Goal: Information Seeking & Learning: Learn about a topic

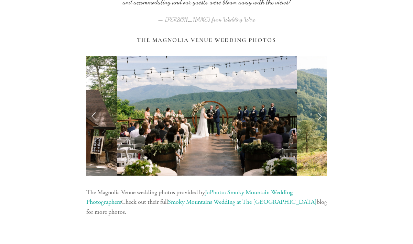
scroll to position [1418, 0]
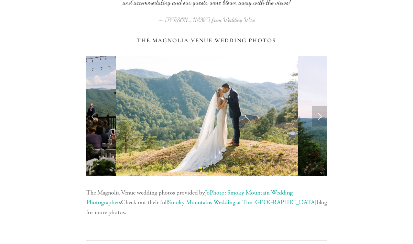
click at [318, 117] on link "Next Slide" at bounding box center [319, 116] width 15 height 21
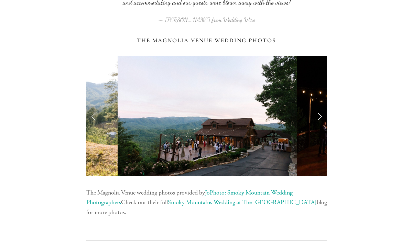
click at [318, 117] on link "Next Slide" at bounding box center [319, 116] width 15 height 21
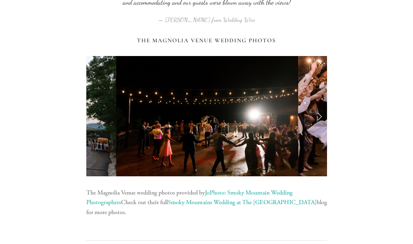
click at [318, 117] on link "Next Slide" at bounding box center [319, 116] width 15 height 21
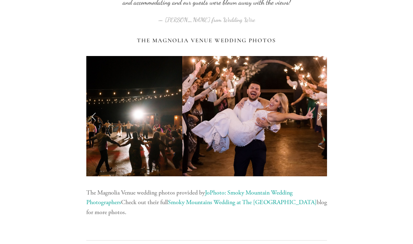
click at [318, 117] on link "Next Slide" at bounding box center [319, 116] width 15 height 21
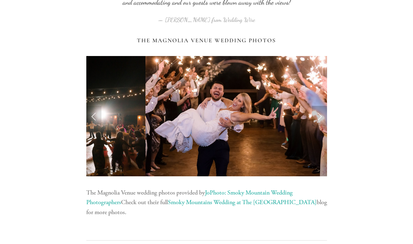
click at [318, 117] on link "Next Slide" at bounding box center [319, 116] width 15 height 21
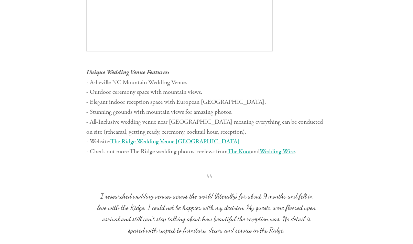
scroll to position [1984, 0]
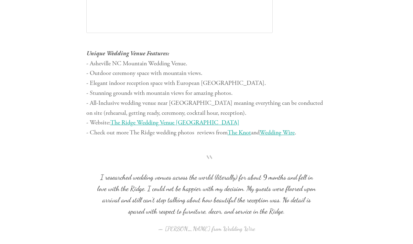
click at [179, 123] on span "The Ridge Wedding Venue [GEOGRAPHIC_DATA]" at bounding box center [174, 123] width 129 height 8
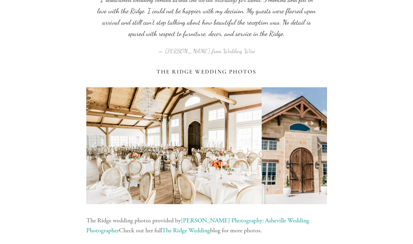
scroll to position [2161, 0]
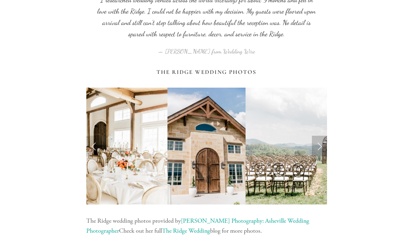
click at [319, 148] on link "Next Slide" at bounding box center [319, 146] width 15 height 21
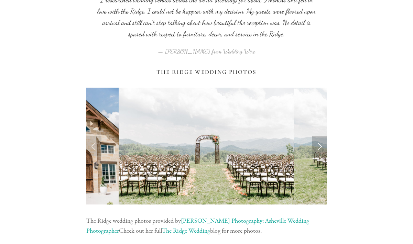
click at [319, 148] on link "Next Slide" at bounding box center [319, 146] width 15 height 21
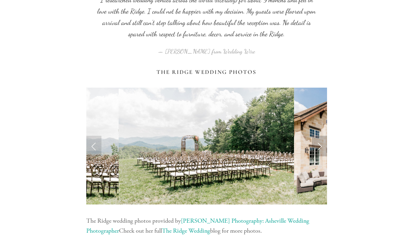
click at [319, 148] on link "Next Slide" at bounding box center [319, 146] width 15 height 21
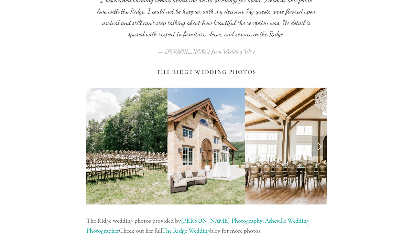
click at [319, 148] on link "Next Slide" at bounding box center [319, 146] width 15 height 21
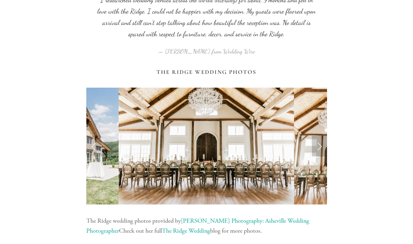
click at [319, 148] on link "Next Slide" at bounding box center [319, 146] width 15 height 21
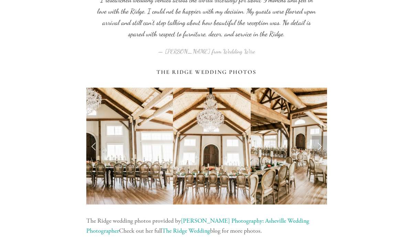
click at [319, 149] on link "Next Slide" at bounding box center [319, 146] width 15 height 21
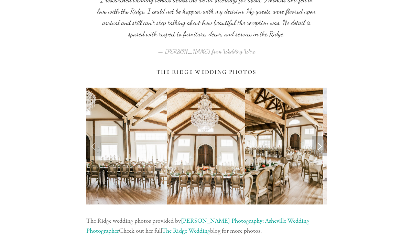
click at [319, 149] on link "Next Slide" at bounding box center [319, 146] width 15 height 21
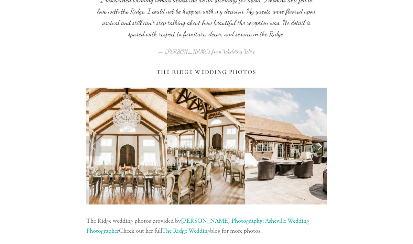
click at [319, 150] on link "Next Slide" at bounding box center [319, 146] width 15 height 21
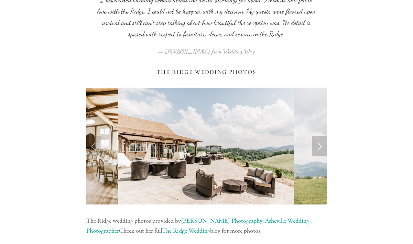
click at [319, 150] on link "Next Slide" at bounding box center [319, 146] width 15 height 21
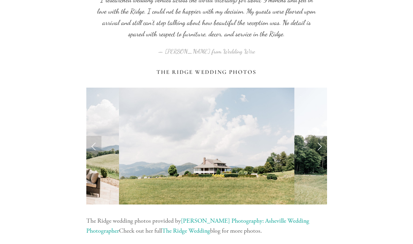
click at [320, 151] on link "Next Slide" at bounding box center [319, 146] width 15 height 21
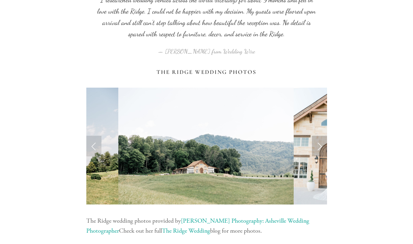
click at [320, 151] on link "Next Slide" at bounding box center [319, 146] width 15 height 21
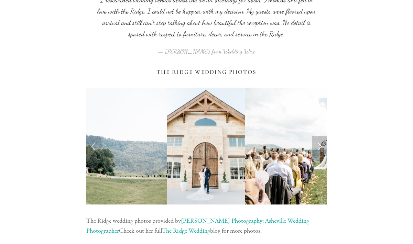
click at [320, 152] on link "Next Slide" at bounding box center [319, 146] width 15 height 21
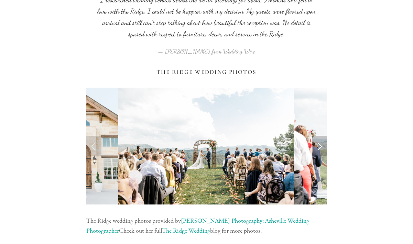
click at [320, 152] on link "Next Slide" at bounding box center [319, 146] width 15 height 21
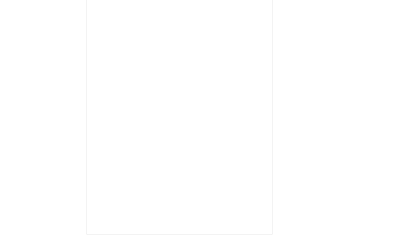
scroll to position [2568, 0]
